Goal: Use online tool/utility: Utilize a website feature to perform a specific function

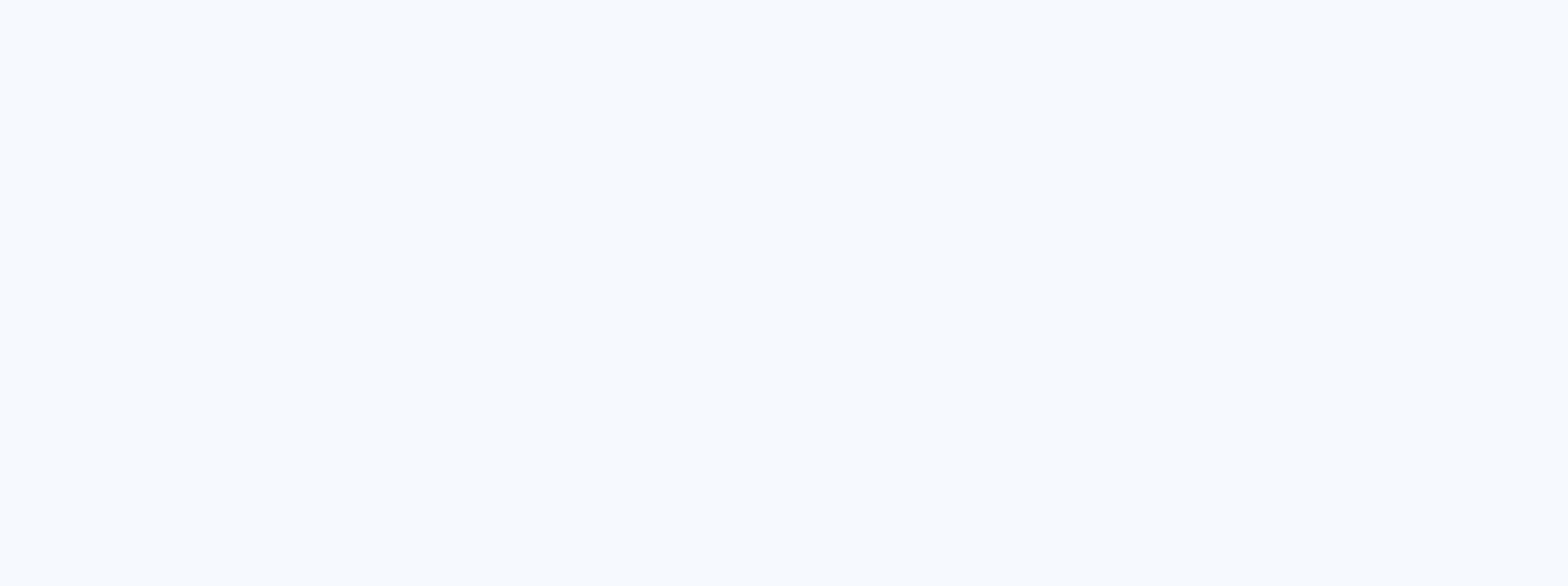
click at [1051, 347] on quentale-app at bounding box center [784, 293] width 1568 height 586
